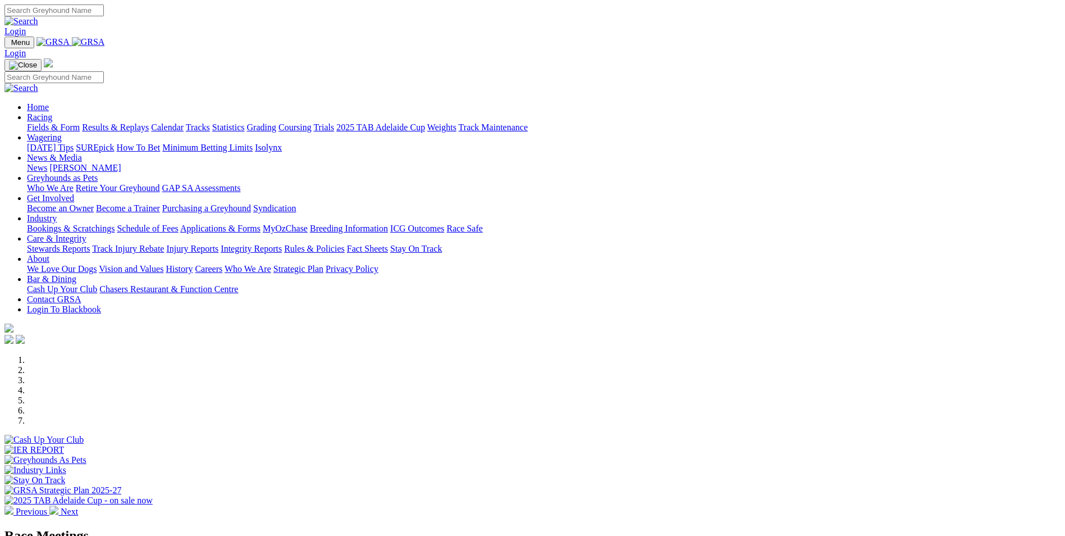
click at [57, 213] on link "Industry" at bounding box center [42, 218] width 30 height 10
click at [718, 475] on div at bounding box center [532, 475] width 1056 height 0
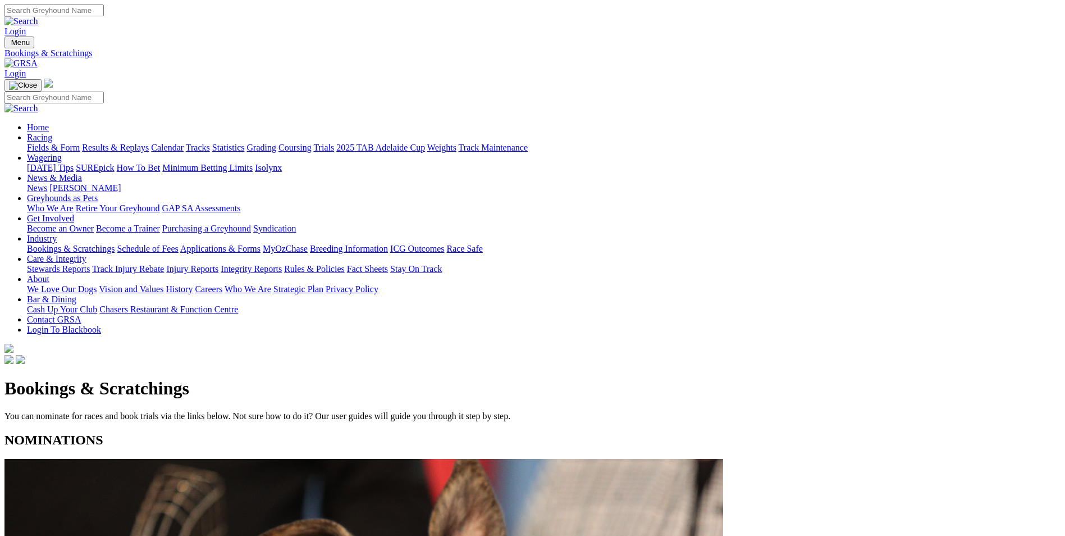
click at [425, 143] on link "2025 TAB Adelaide Cup" at bounding box center [380, 148] width 89 height 10
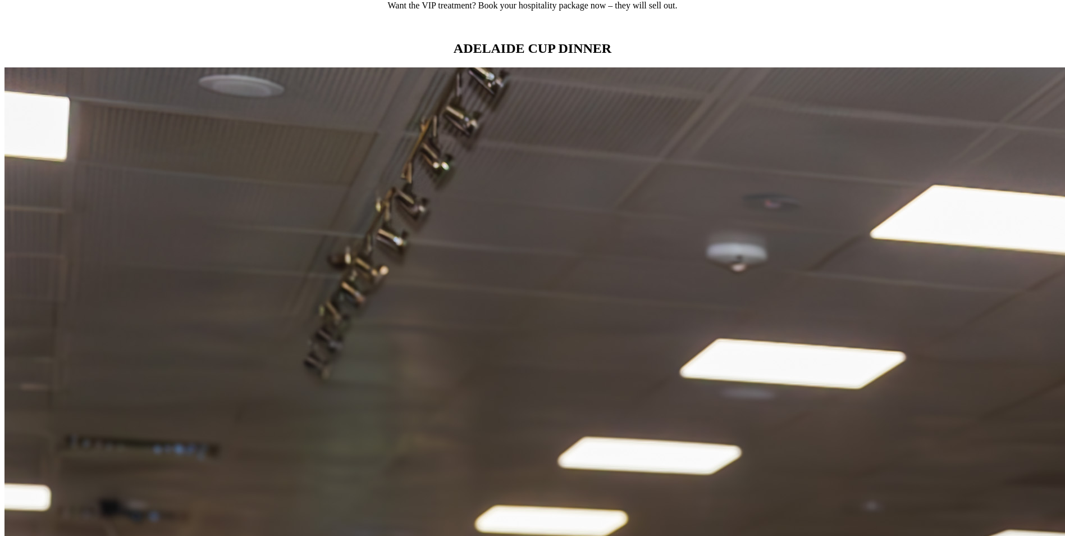
scroll to position [1067, 0]
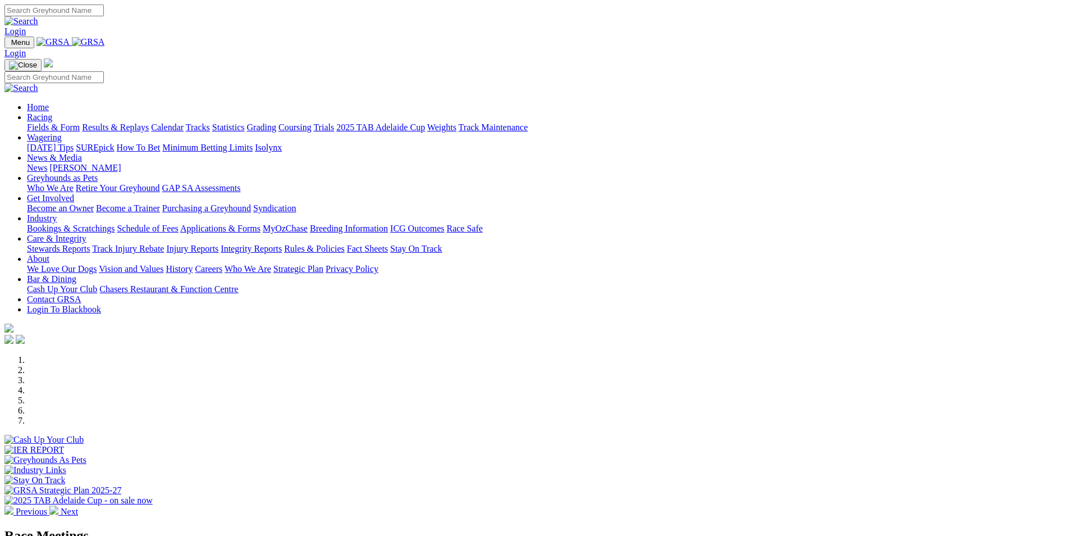
click at [312, 122] on link "Coursing" at bounding box center [295, 127] width 33 height 10
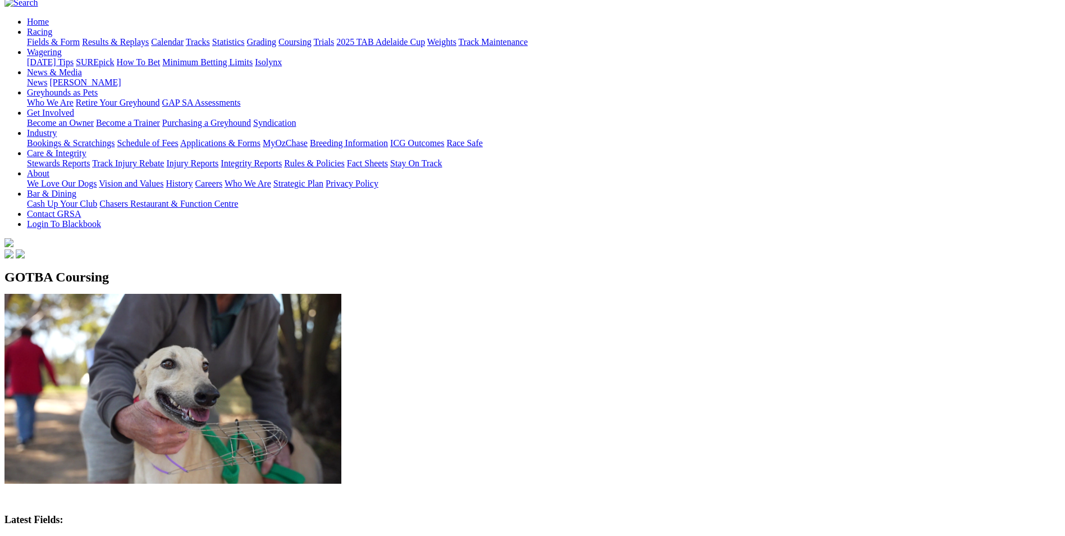
scroll to position [112, 0]
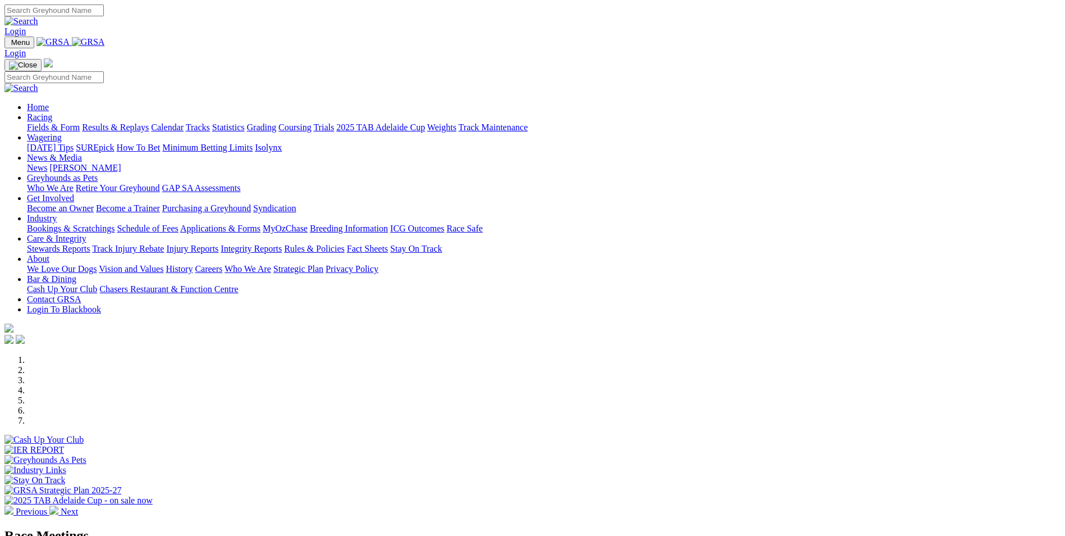
click at [276, 122] on link "Grading" at bounding box center [261, 127] width 29 height 10
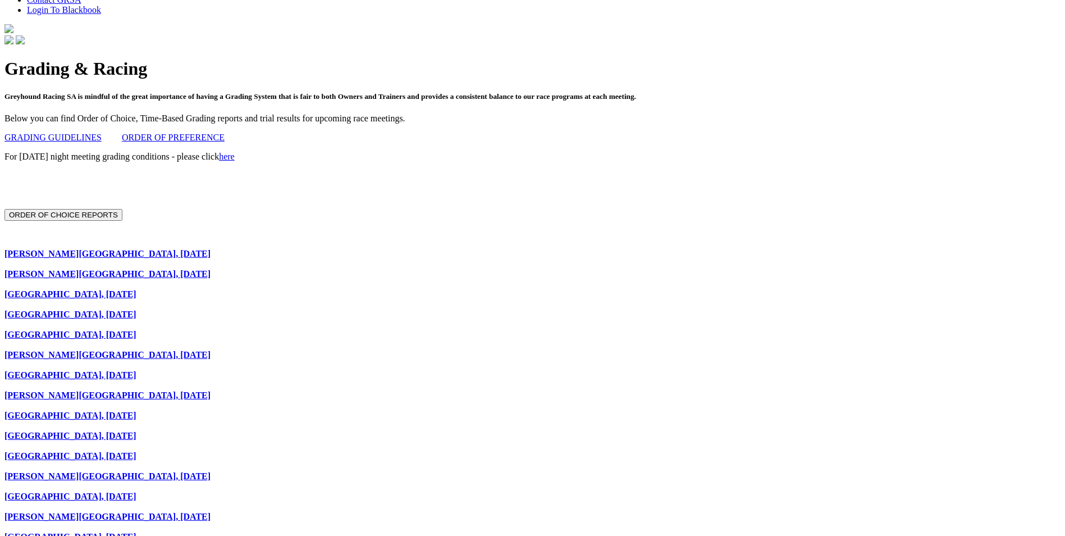
scroll to position [337, 0]
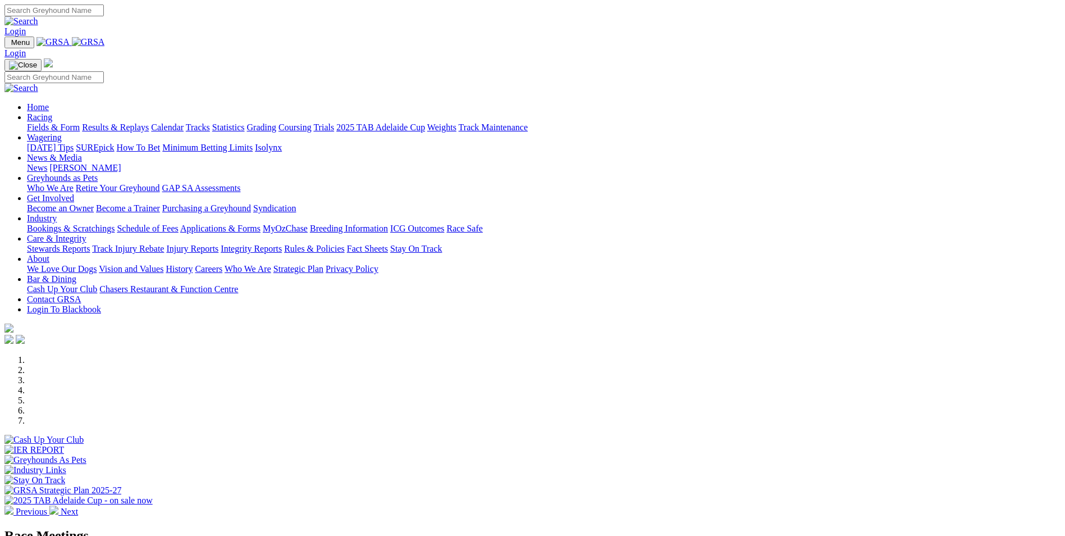
click at [184, 122] on link "Calendar" at bounding box center [167, 127] width 33 height 10
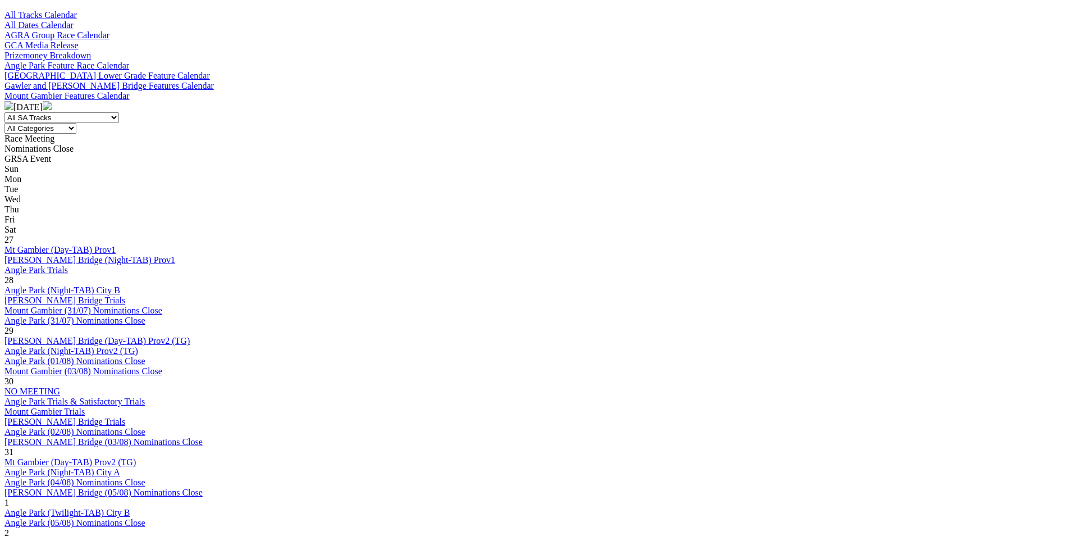
scroll to position [393, 0]
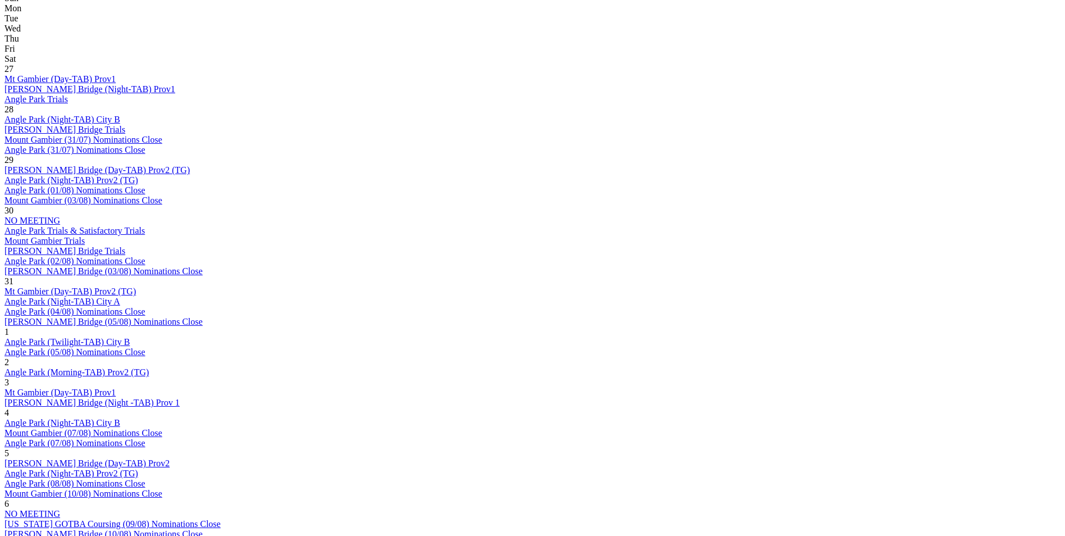
scroll to position [562, 0]
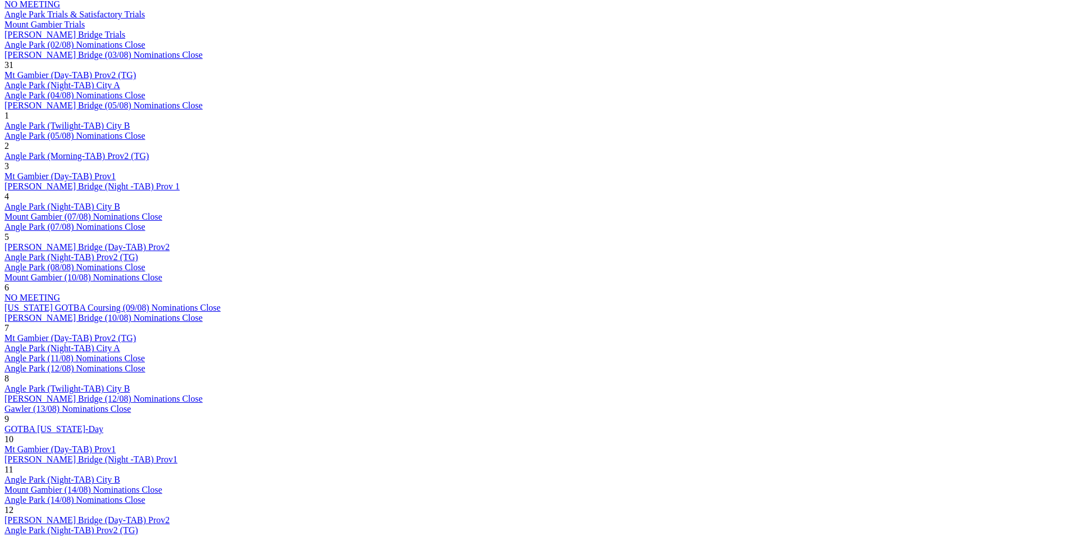
scroll to position [786, 0]
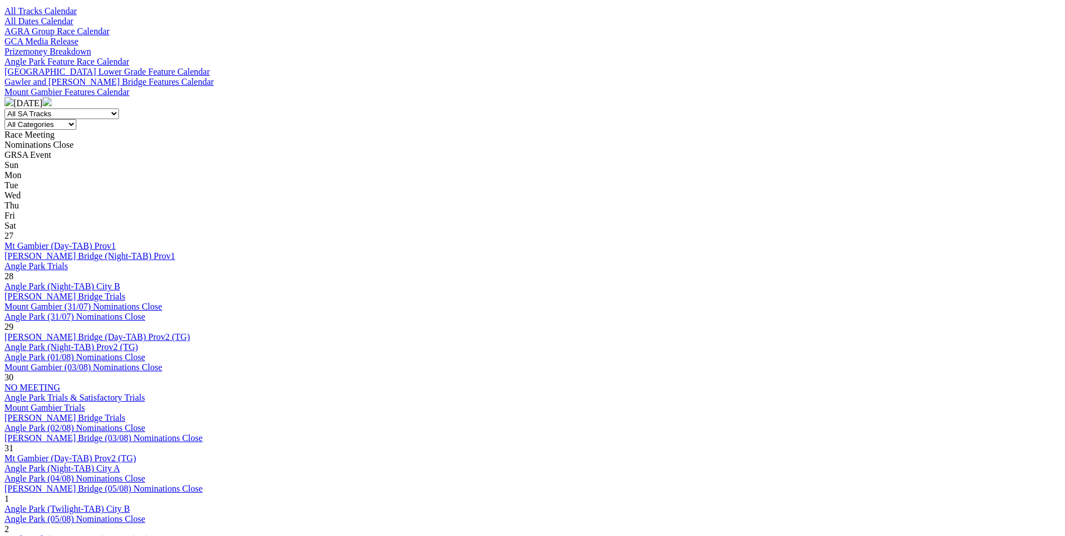
scroll to position [505, 0]
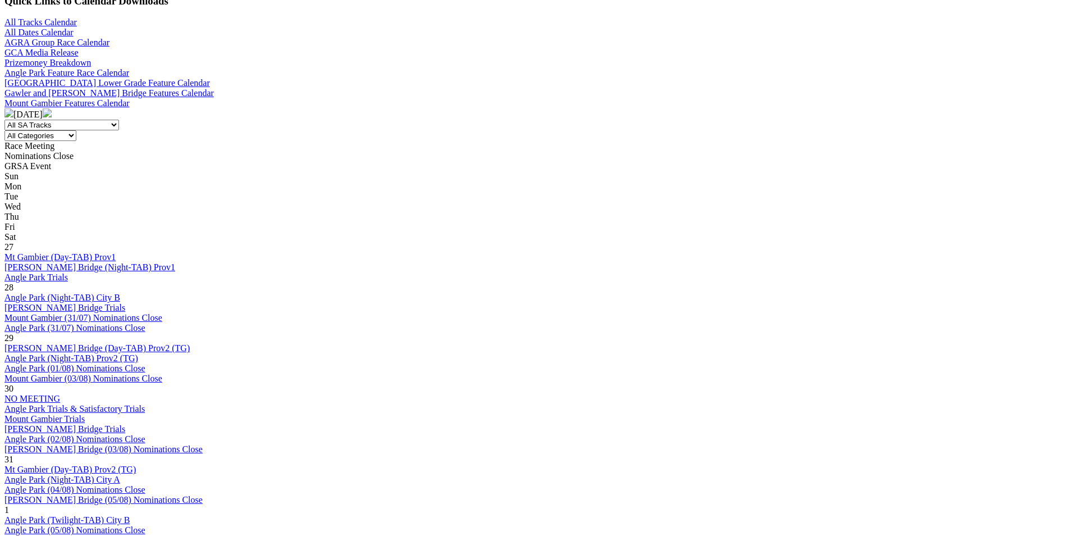
scroll to position [337, 0]
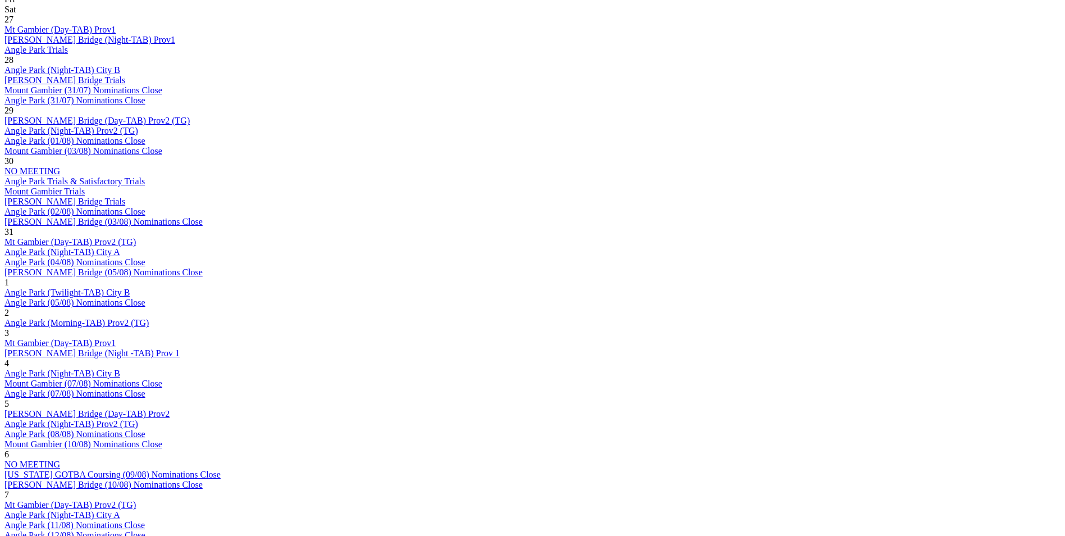
scroll to position [618, 0]
